Goal: Task Accomplishment & Management: Complete application form

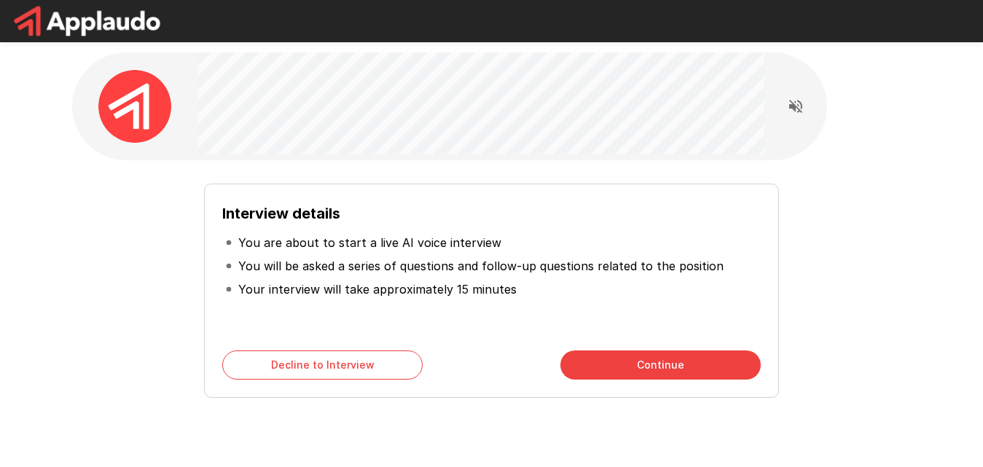
click at [536, 329] on div "Interview details You are about to start a live AI voice interview You will be …" at bounding box center [491, 267] width 538 height 131
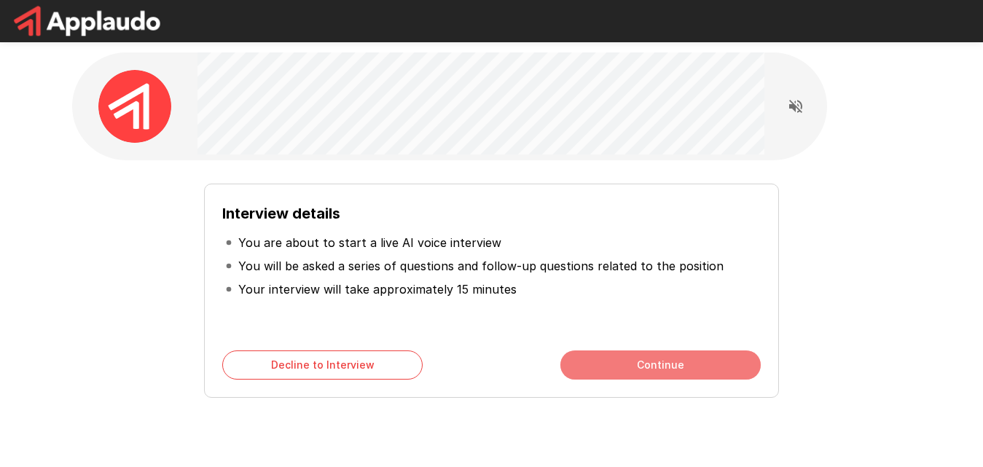
click at [680, 356] on button "Continue" at bounding box center [660, 365] width 200 height 29
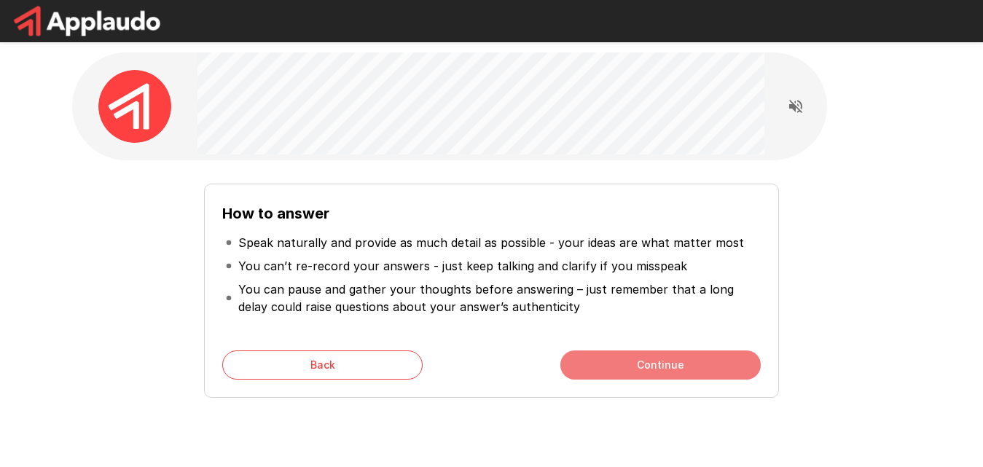
click at [680, 356] on button "Continue" at bounding box center [660, 365] width 200 height 29
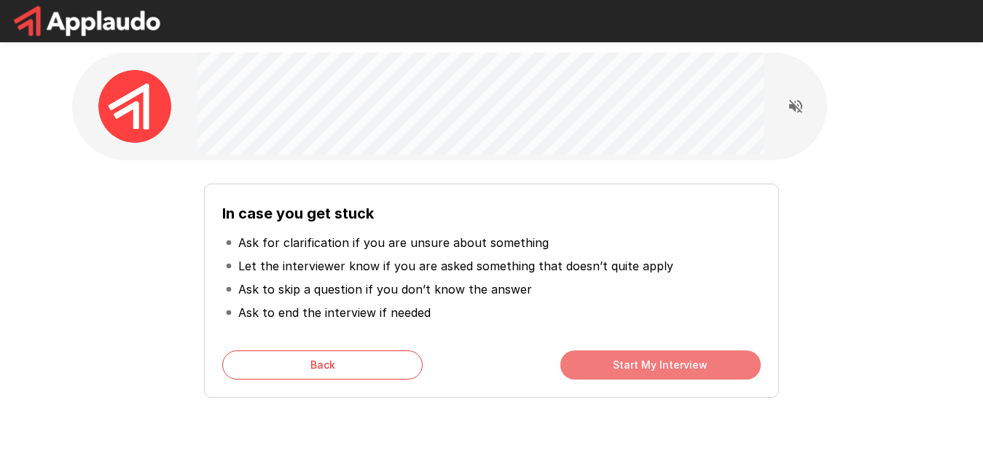
click at [660, 357] on button "Start My Interview" at bounding box center [660, 365] width 200 height 29
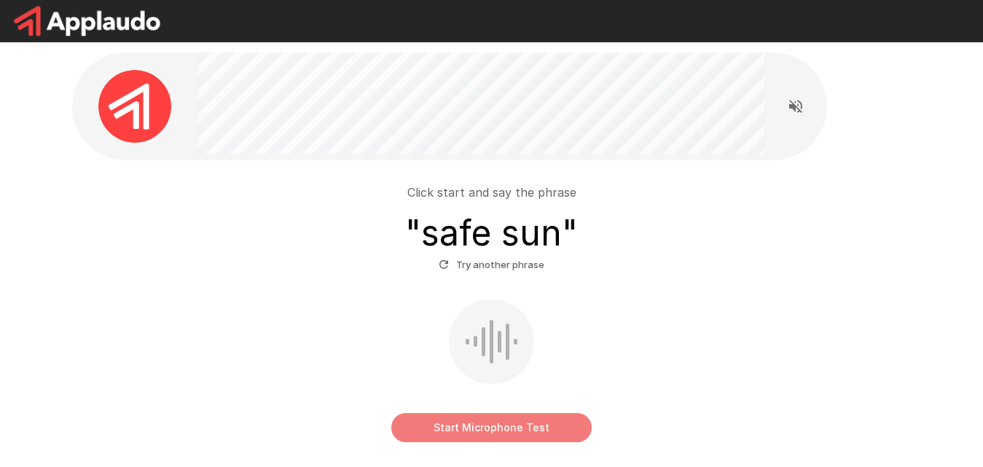
click at [484, 420] on button "Start Microphone Test" at bounding box center [491, 427] width 200 height 29
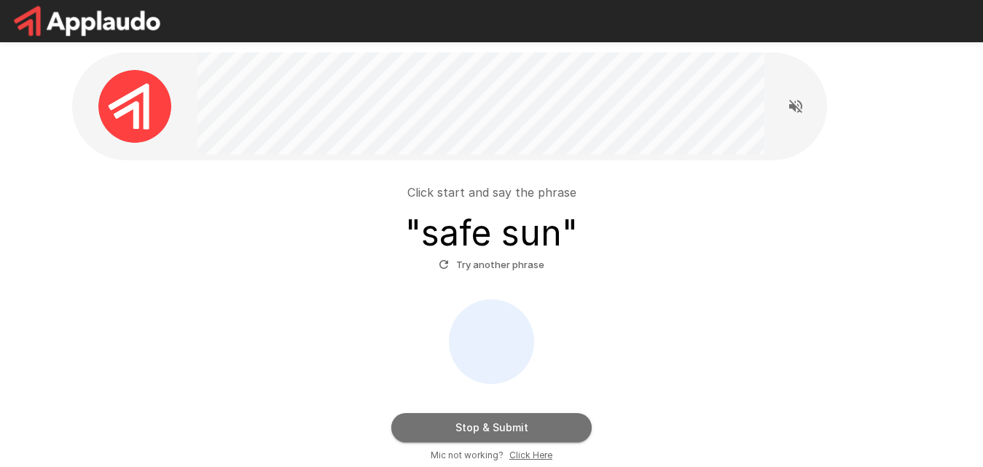
click at [484, 420] on button "Stop & Submit" at bounding box center [491, 427] width 200 height 29
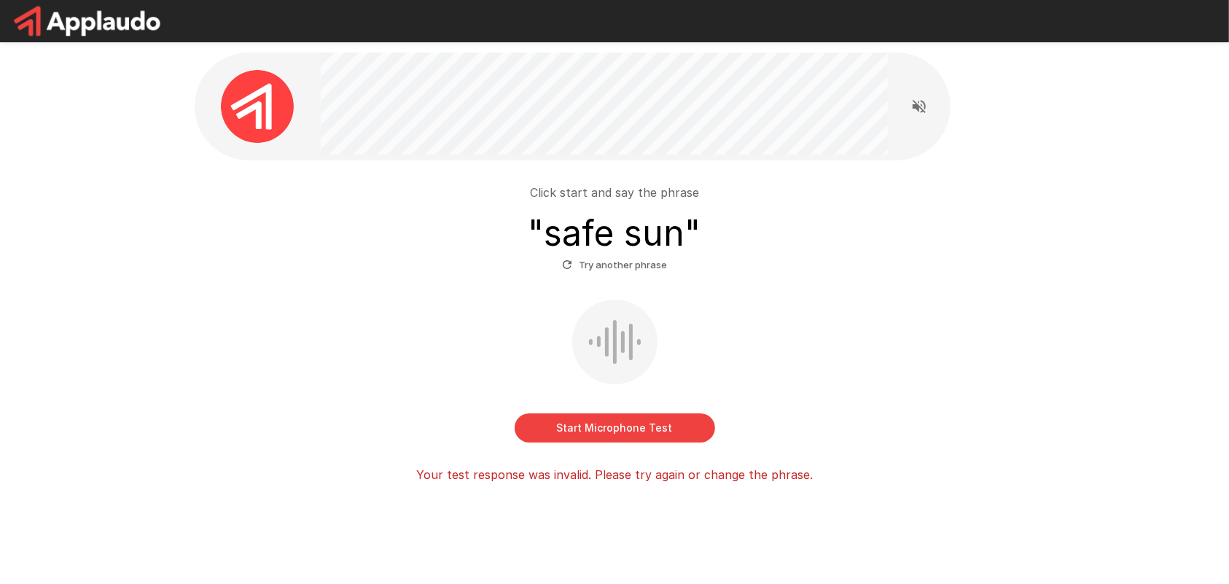
click at [622, 261] on button "Try another phrase" at bounding box center [614, 265] width 113 height 23
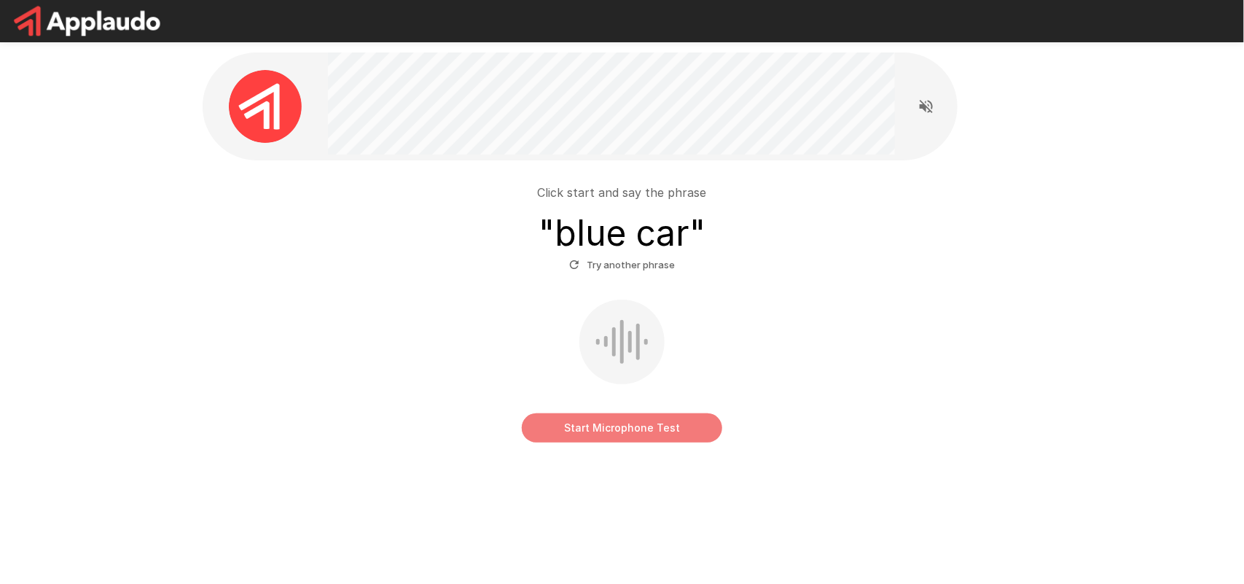
click at [625, 413] on button "Start Microphone Test" at bounding box center [622, 427] width 200 height 29
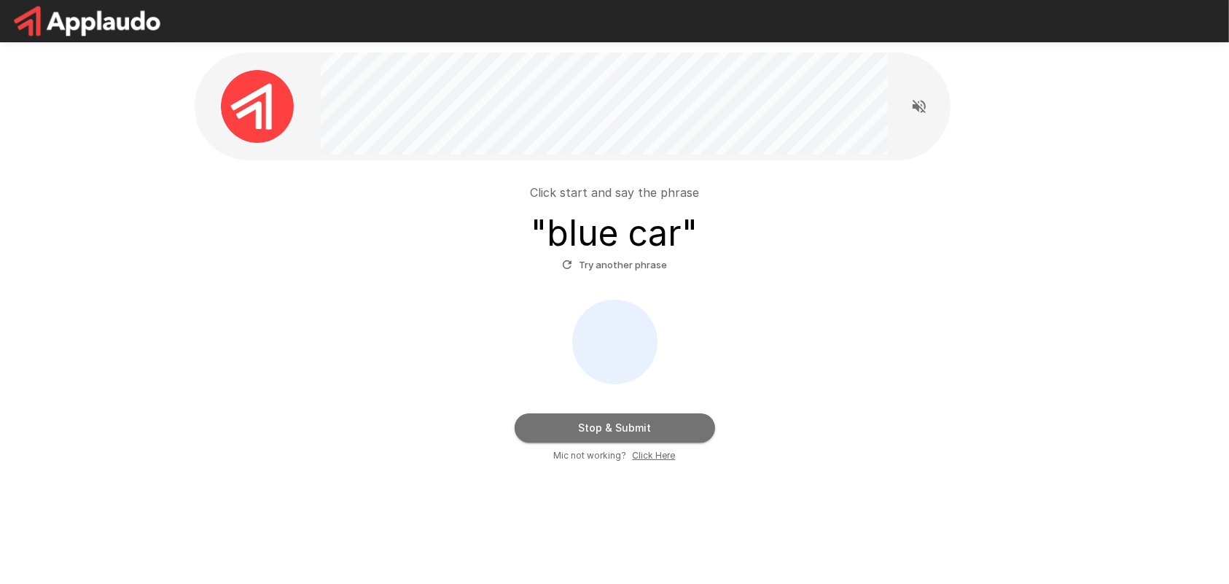
click at [625, 413] on button "Stop & Submit" at bounding box center [615, 427] width 200 height 29
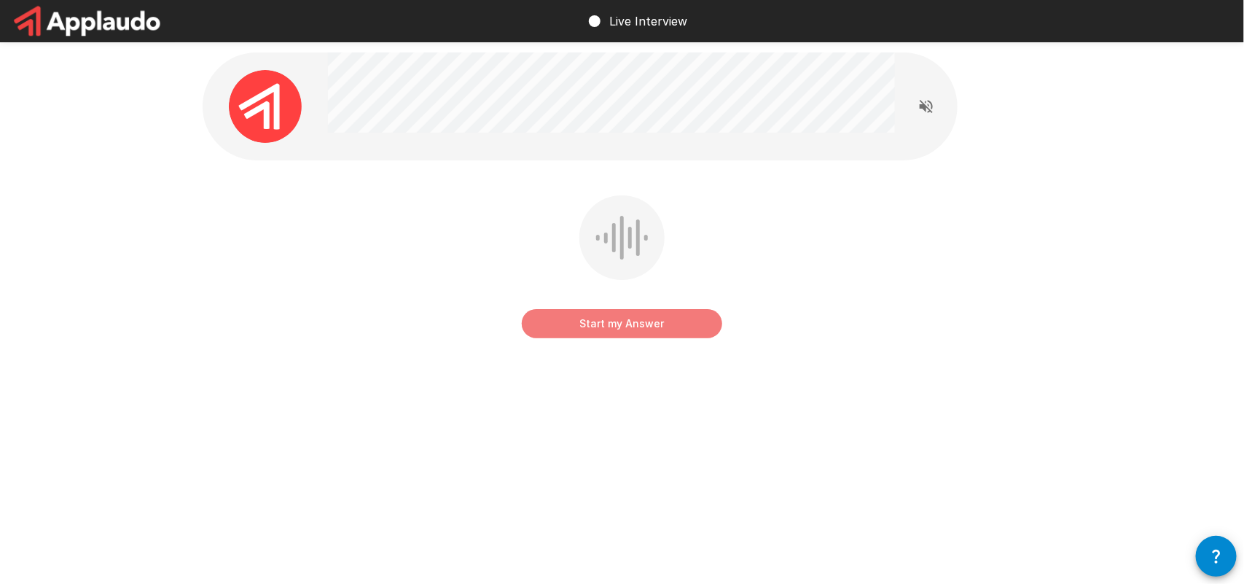
click at [632, 324] on button "Start my Answer" at bounding box center [622, 323] width 200 height 29
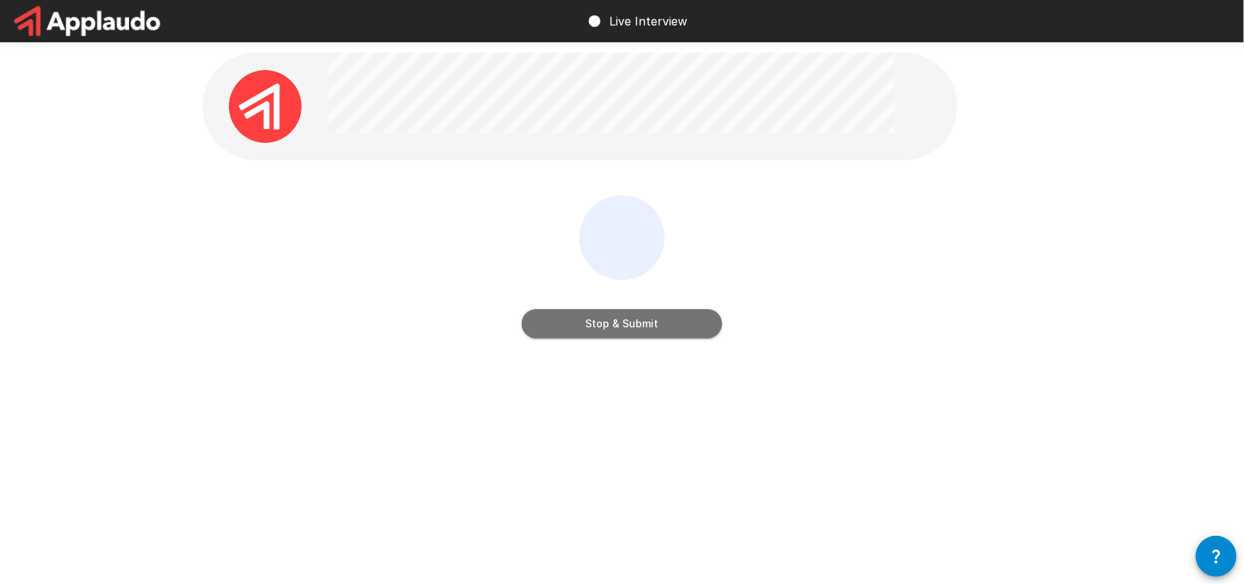
click at [632, 324] on button "Stop & Submit" at bounding box center [622, 323] width 200 height 29
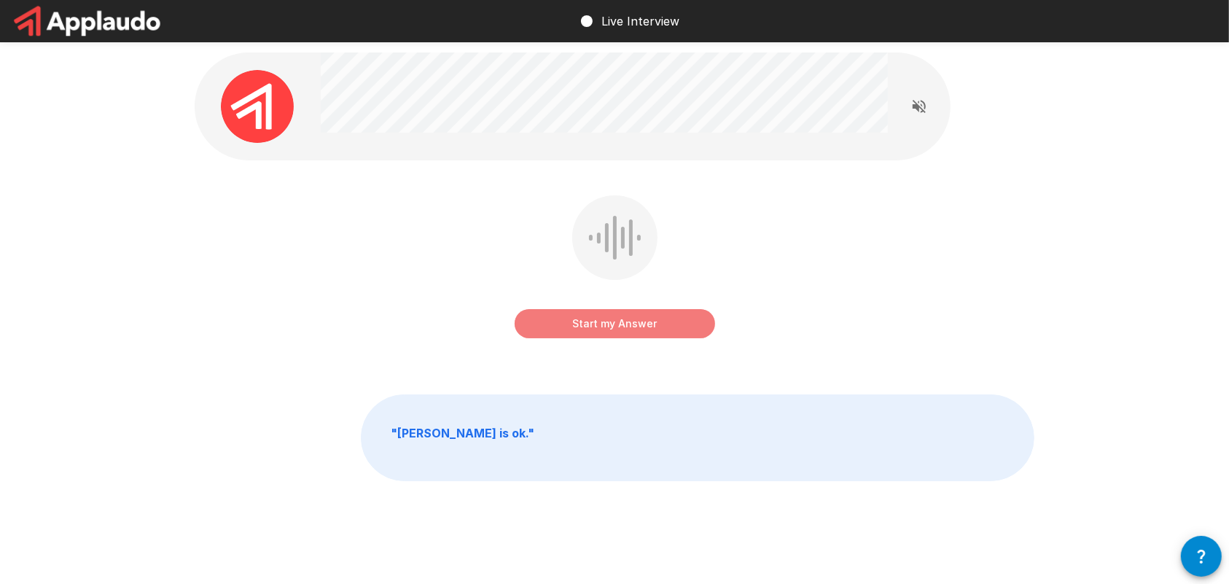
click at [618, 324] on button "Start my Answer" at bounding box center [615, 323] width 200 height 29
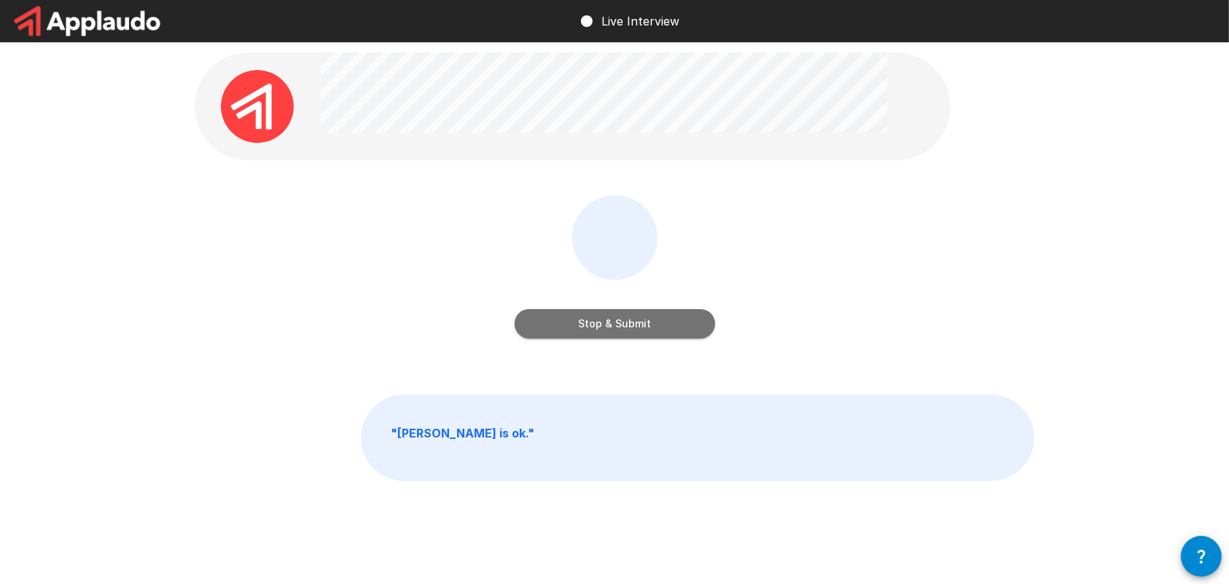
click at [618, 324] on button "Stop & Submit" at bounding box center [615, 323] width 200 height 29
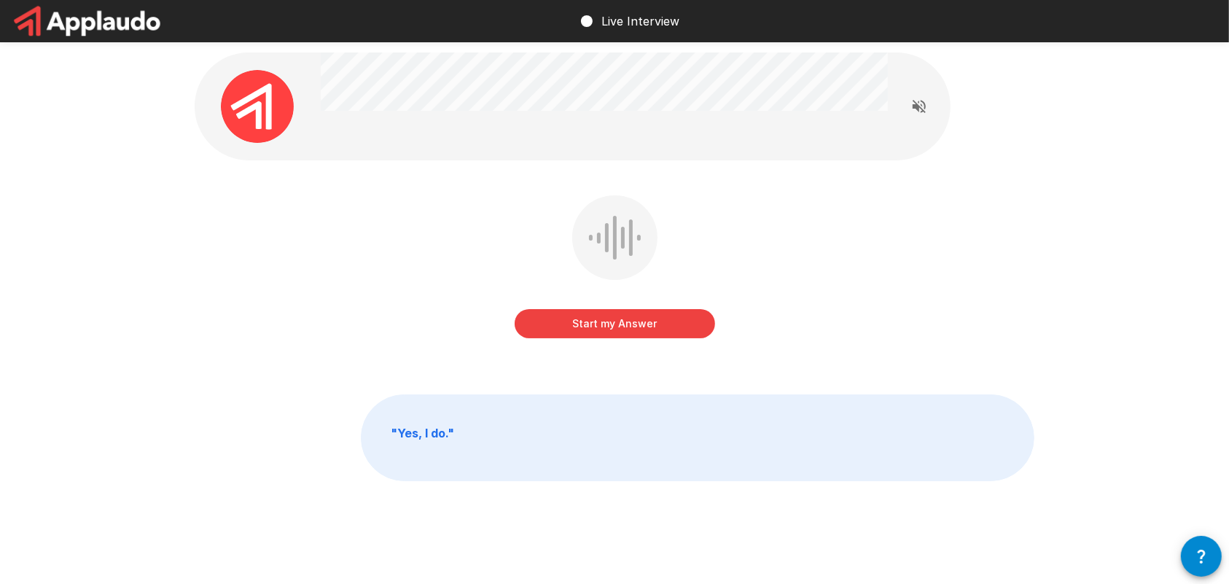
click at [618, 324] on button "Start my Answer" at bounding box center [615, 323] width 200 height 29
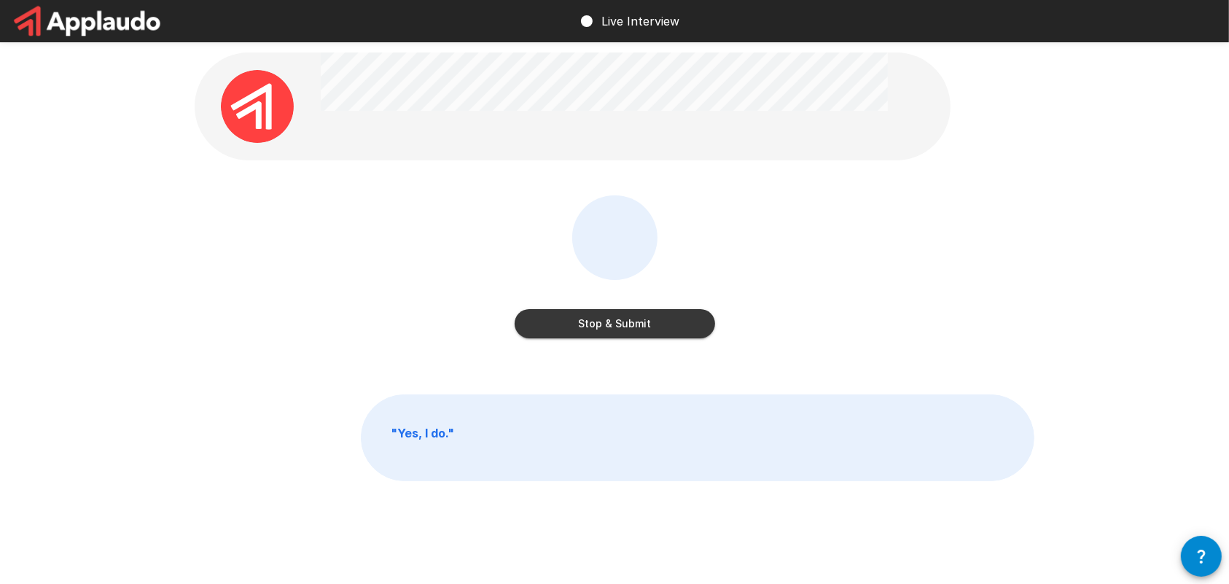
click at [618, 324] on button "Stop & Submit" at bounding box center [615, 323] width 200 height 29
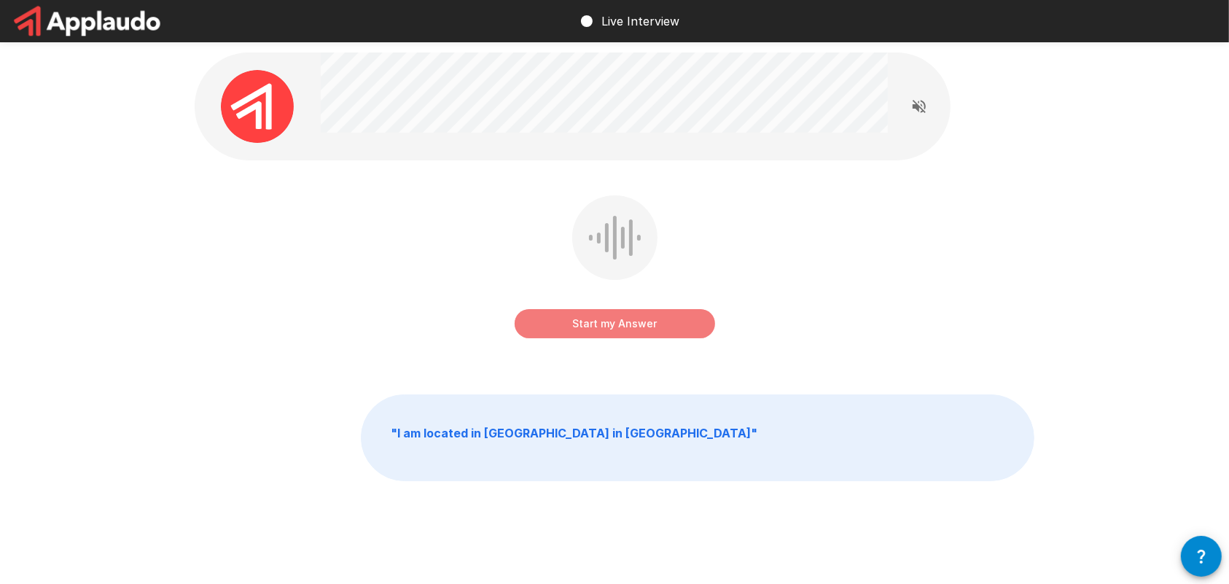
click at [618, 324] on button "Start my Answer" at bounding box center [615, 323] width 200 height 29
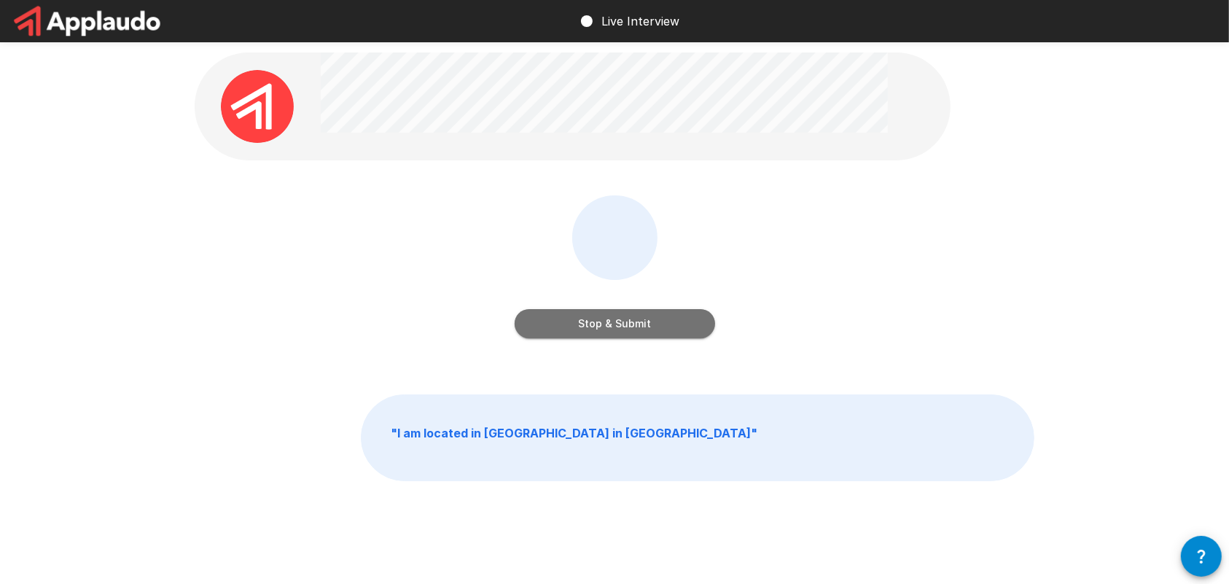
click at [618, 324] on button "Stop & Submit" at bounding box center [615, 323] width 200 height 29
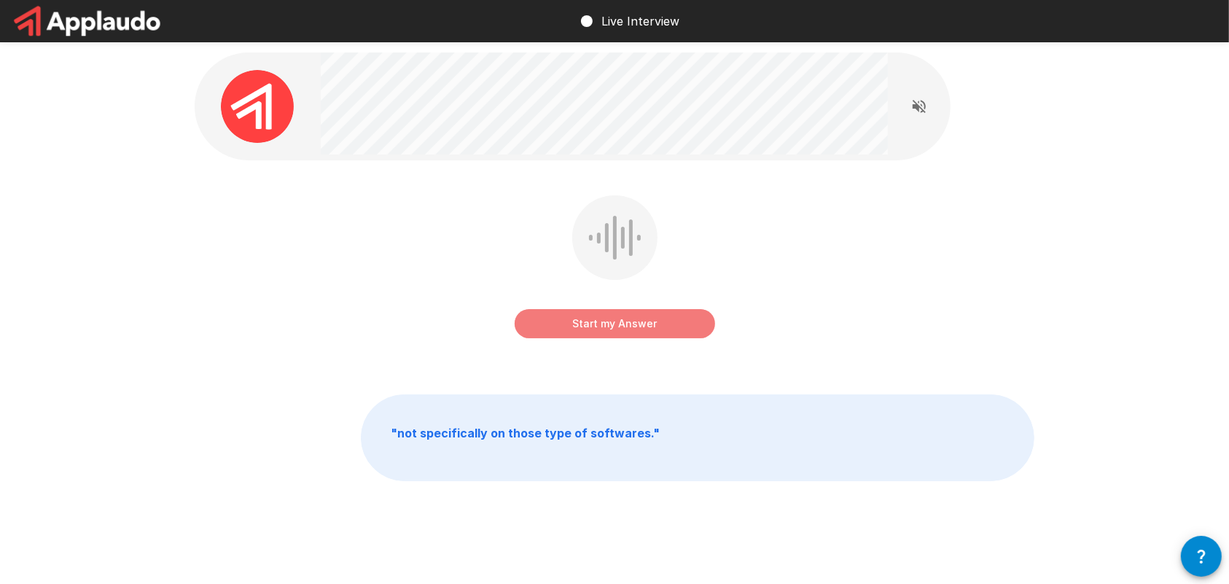
click at [618, 324] on button "Start my Answer" at bounding box center [615, 323] width 200 height 29
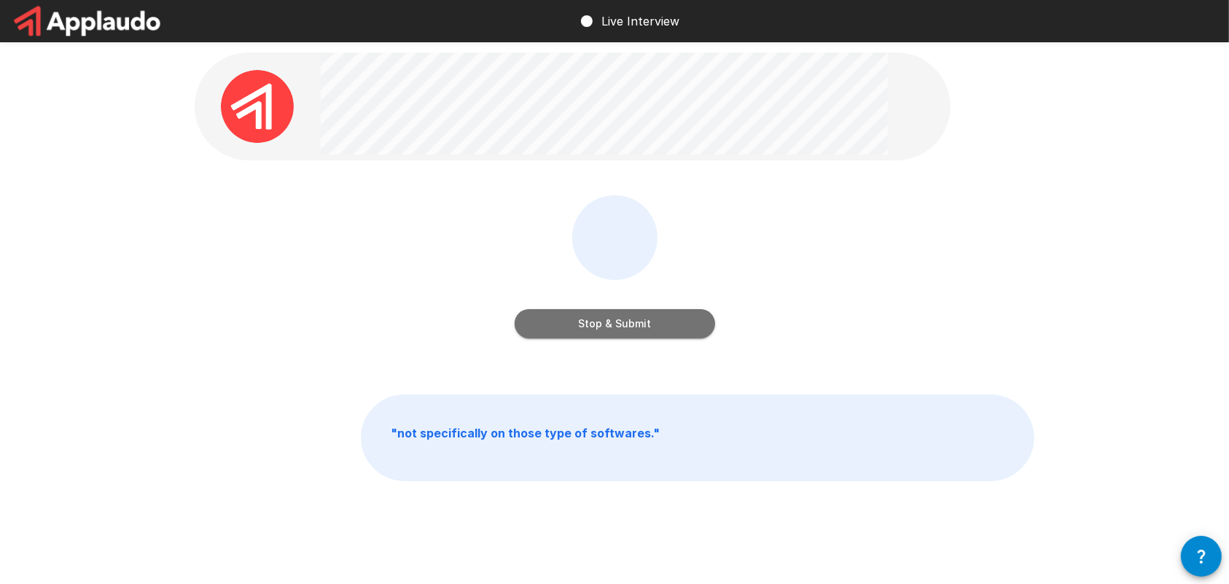
click at [618, 324] on button "Stop & Submit" at bounding box center [615, 323] width 200 height 29
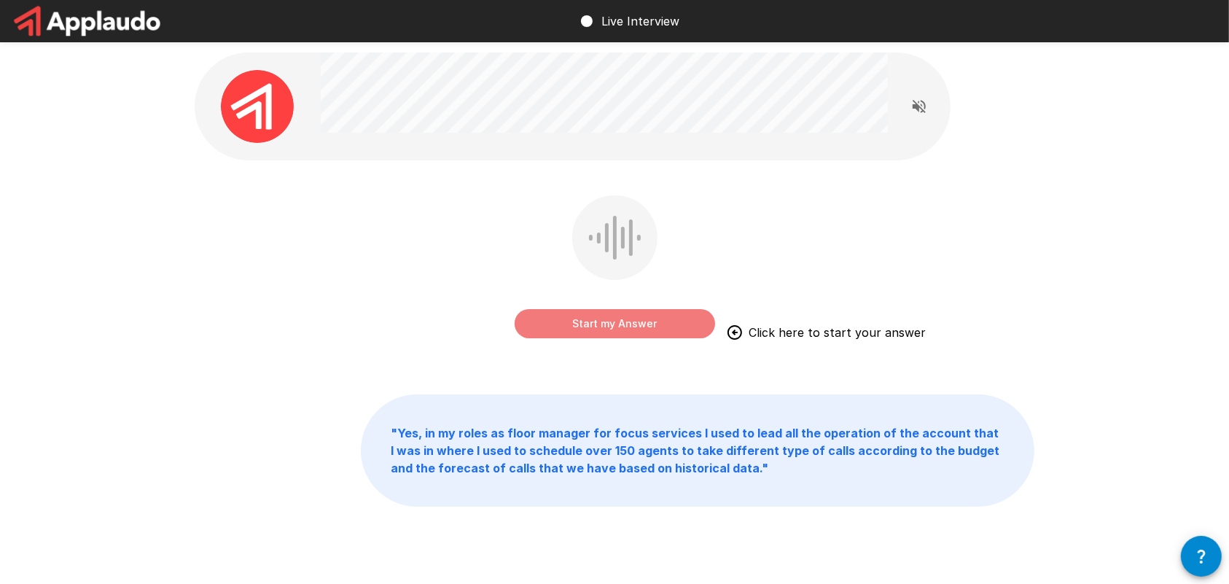
click at [600, 311] on button "Start my Answer" at bounding box center [615, 323] width 200 height 29
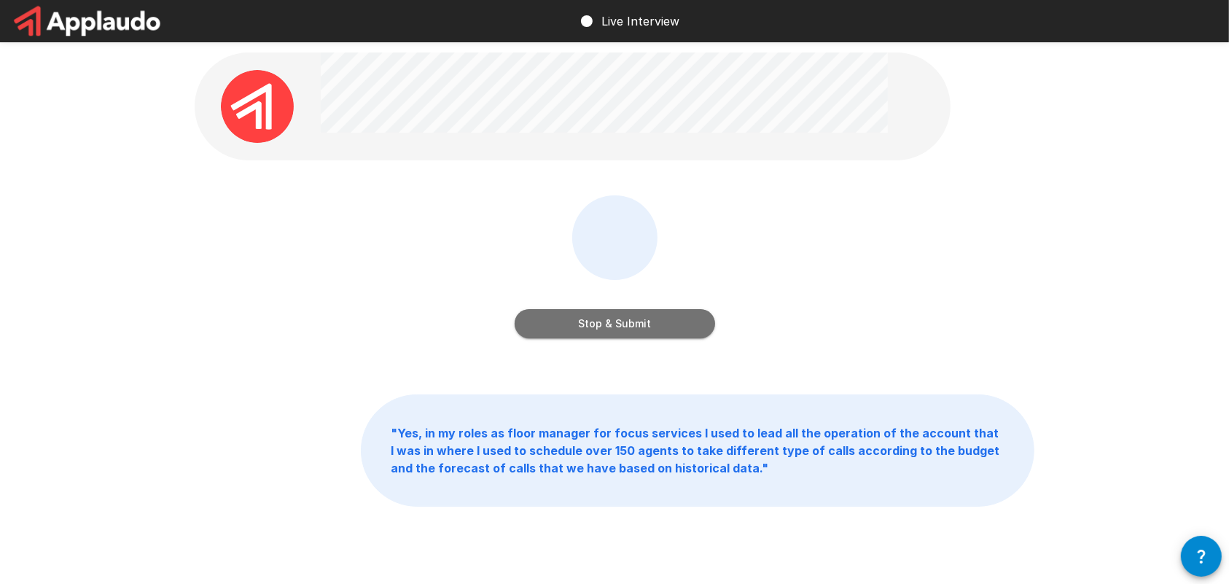
click at [600, 311] on button "Stop & Submit" at bounding box center [615, 323] width 200 height 29
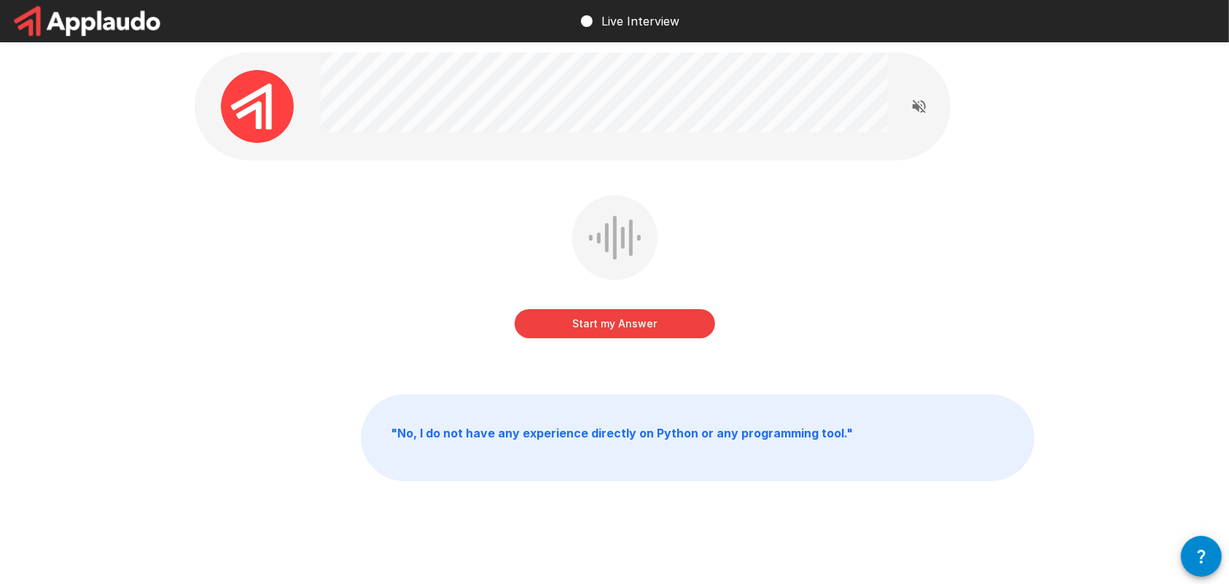
click at [600, 311] on button "Start my Answer" at bounding box center [615, 323] width 200 height 29
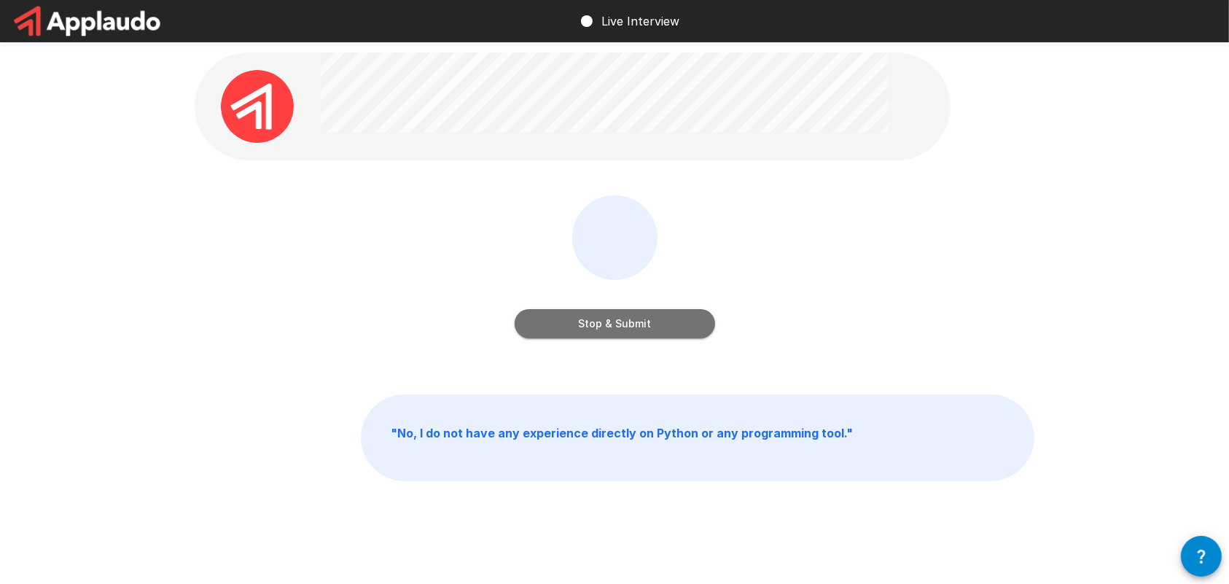
click at [600, 311] on button "Stop & Submit" at bounding box center [615, 323] width 200 height 29
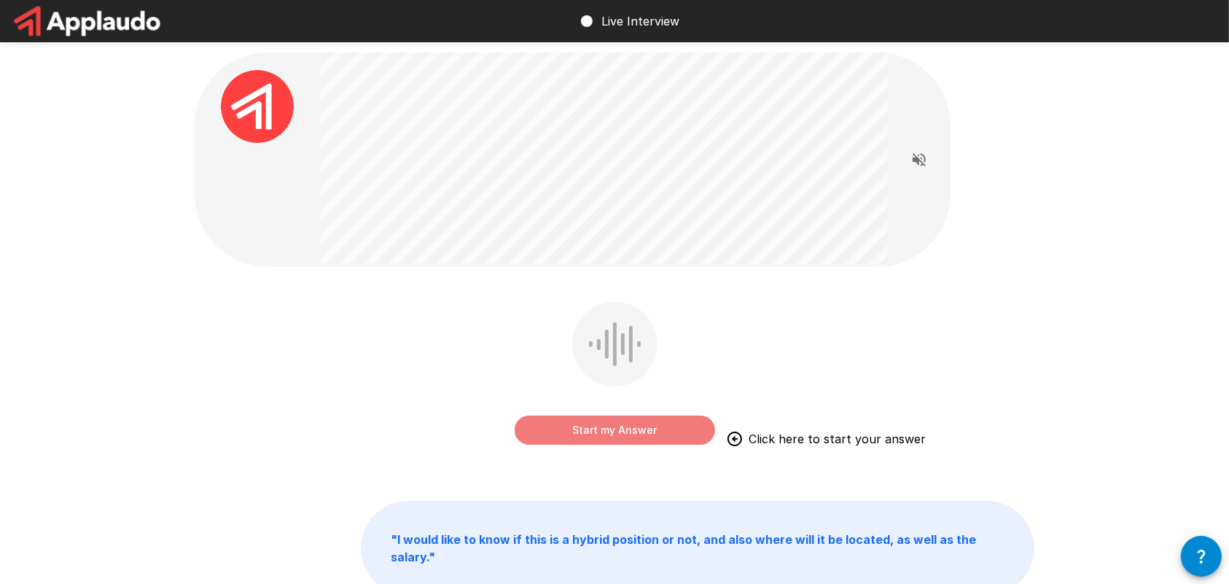
click at [599, 425] on button "Start my Answer" at bounding box center [615, 429] width 200 height 29
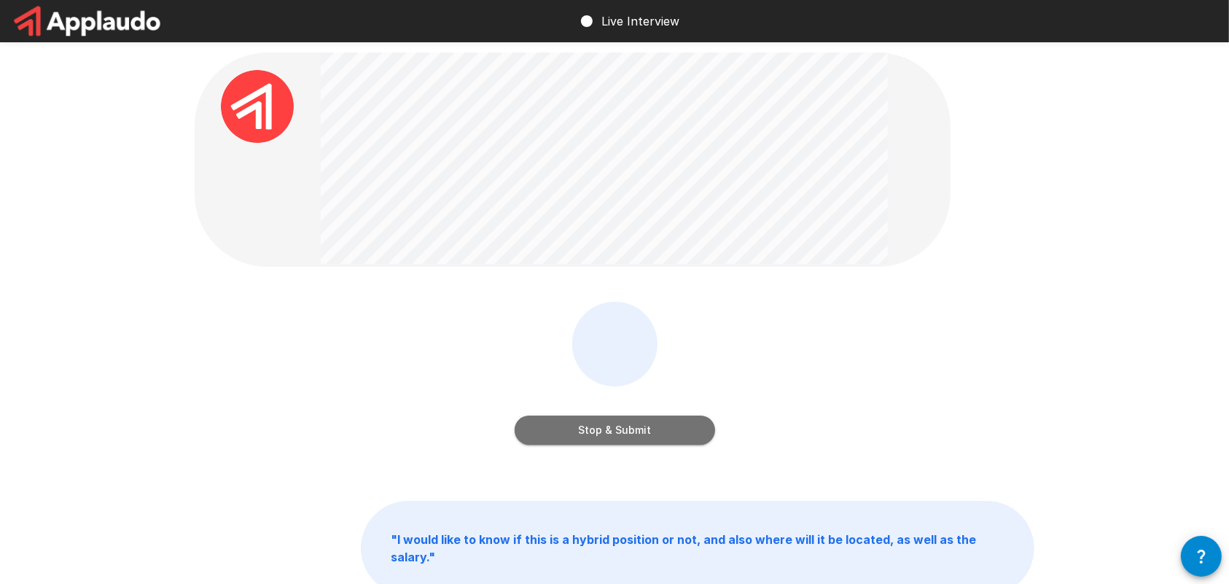
click at [599, 425] on button "Stop & Submit" at bounding box center [615, 429] width 200 height 29
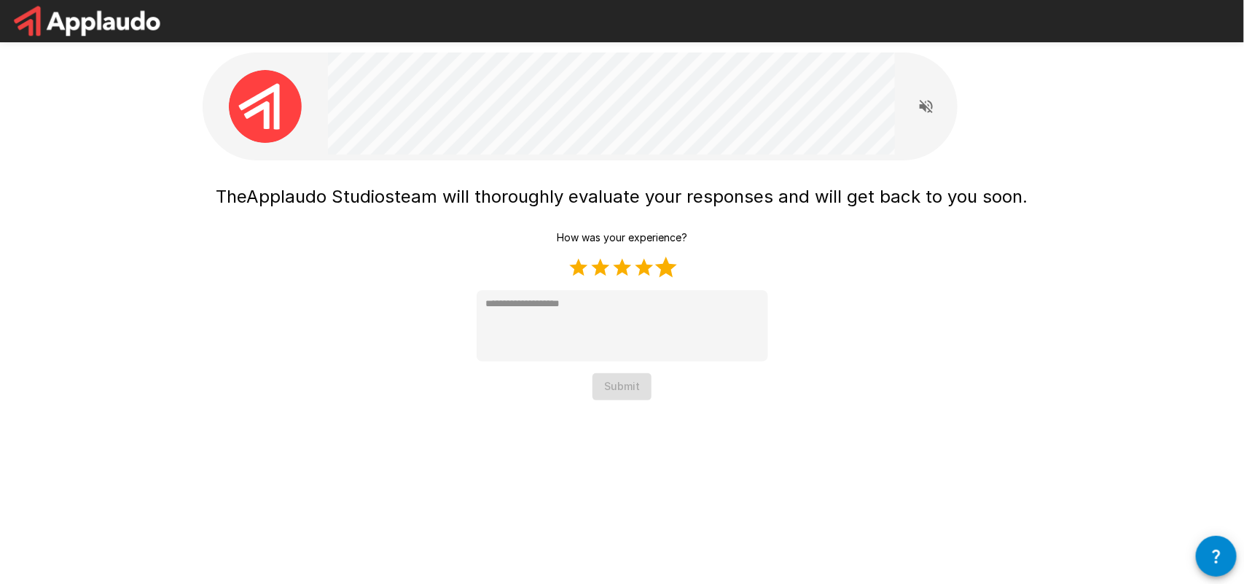
click at [664, 272] on label "5 Stars" at bounding box center [666, 268] width 22 height 22
type textarea "*"
click at [607, 383] on button "Submit" at bounding box center [622, 386] width 59 height 27
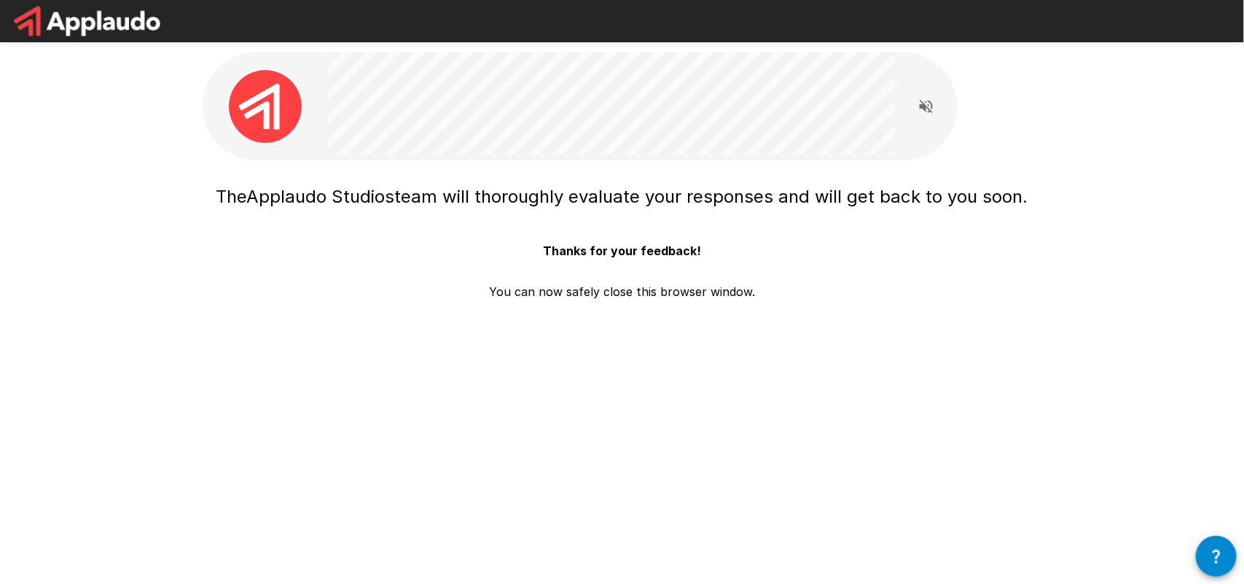
click at [292, 42] on div "The Applaudo Studios team will thoroughly evaluate your responses and will get …" at bounding box center [622, 229] width 875 height 458
